Goal: Transaction & Acquisition: Purchase product/service

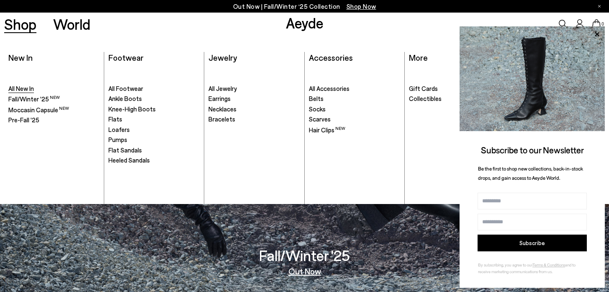
click at [37, 88] on link "All New In" at bounding box center [53, 89] width 91 height 8
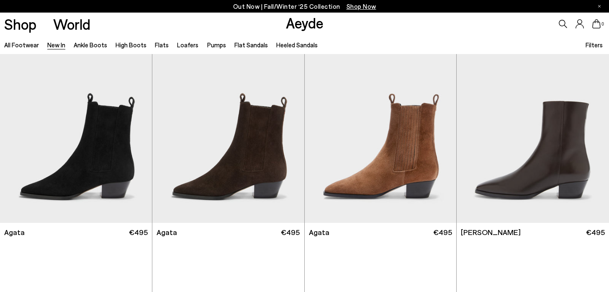
scroll to position [233, 0]
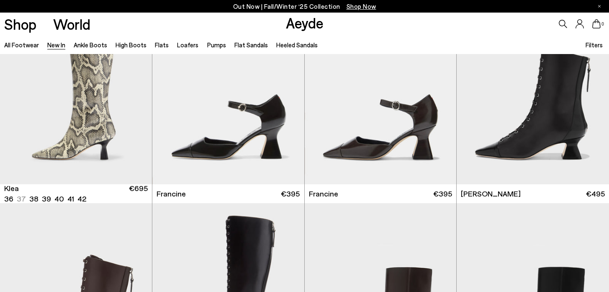
scroll to position [902, 0]
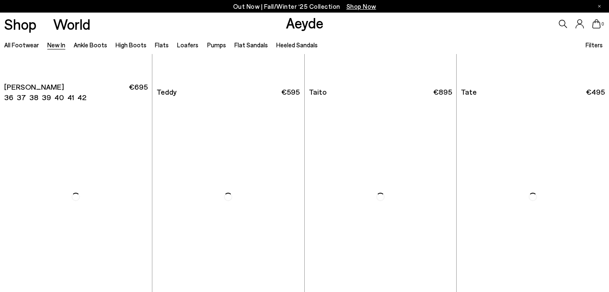
scroll to position [3941, 0]
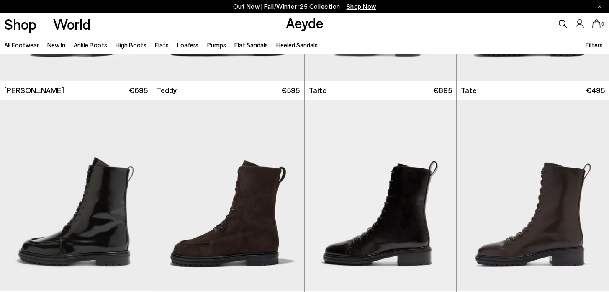
click at [179, 44] on link "Loafers" at bounding box center [187, 45] width 21 height 8
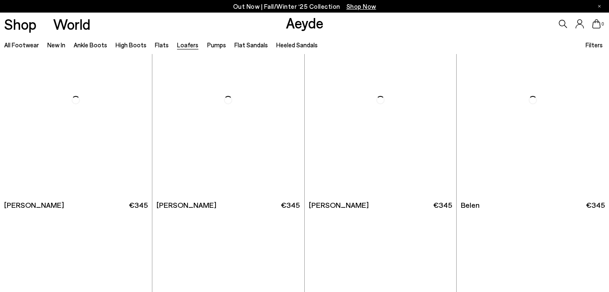
scroll to position [260, 0]
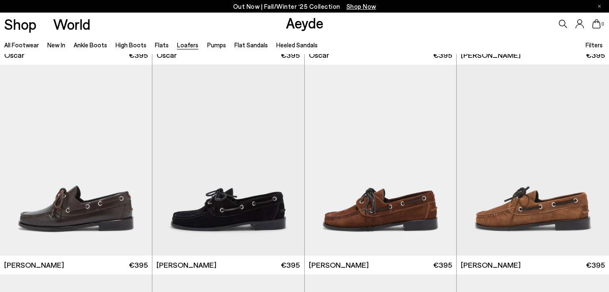
scroll to position [1040, 0]
